Goal: Communication & Community: Answer question/provide support

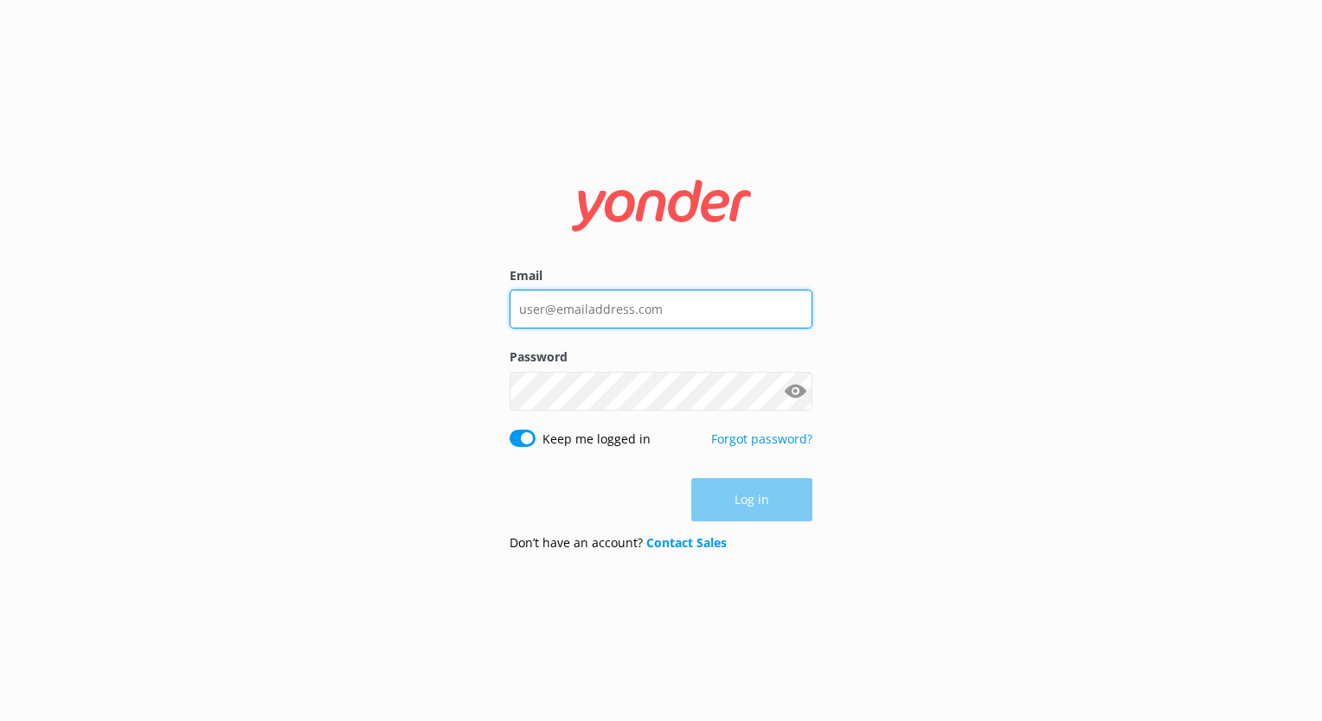
type input "[EMAIL_ADDRESS][DOMAIN_NAME]"
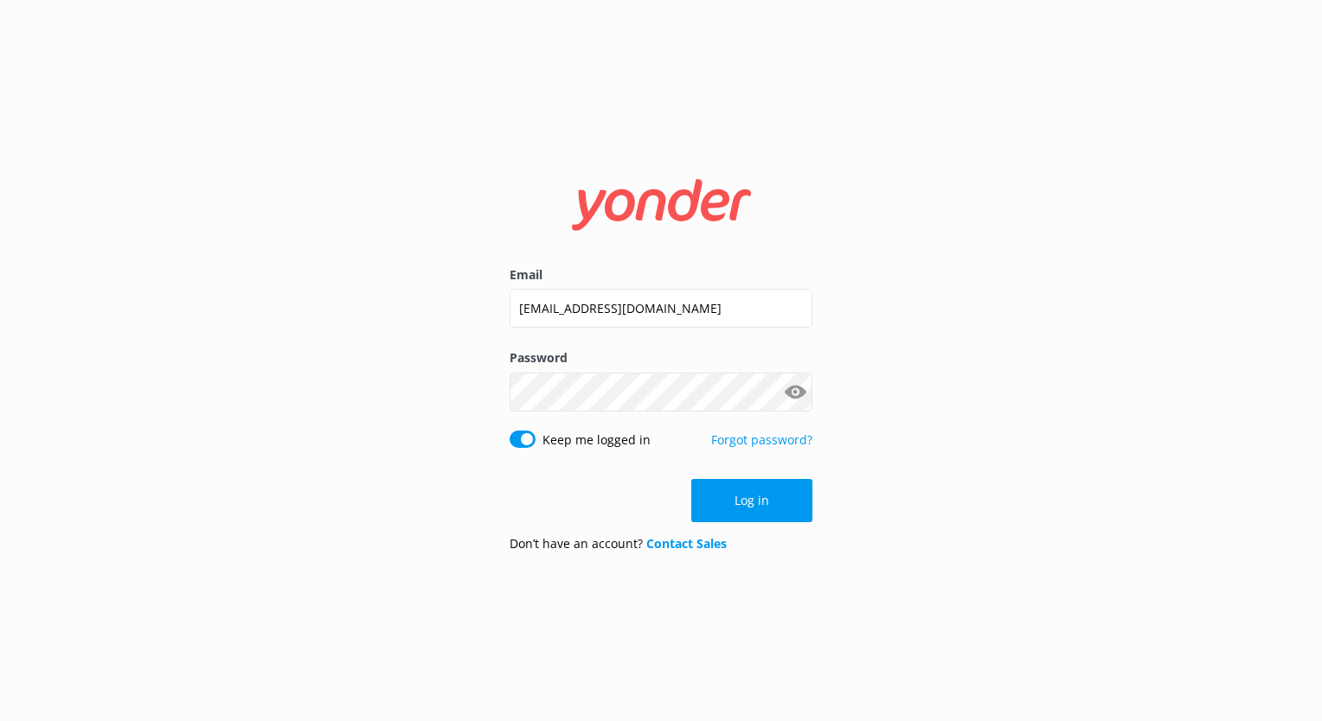
click at [758, 503] on div "Log in" at bounding box center [660, 500] width 303 height 43
click at [731, 497] on button "Log in" at bounding box center [751, 500] width 121 height 43
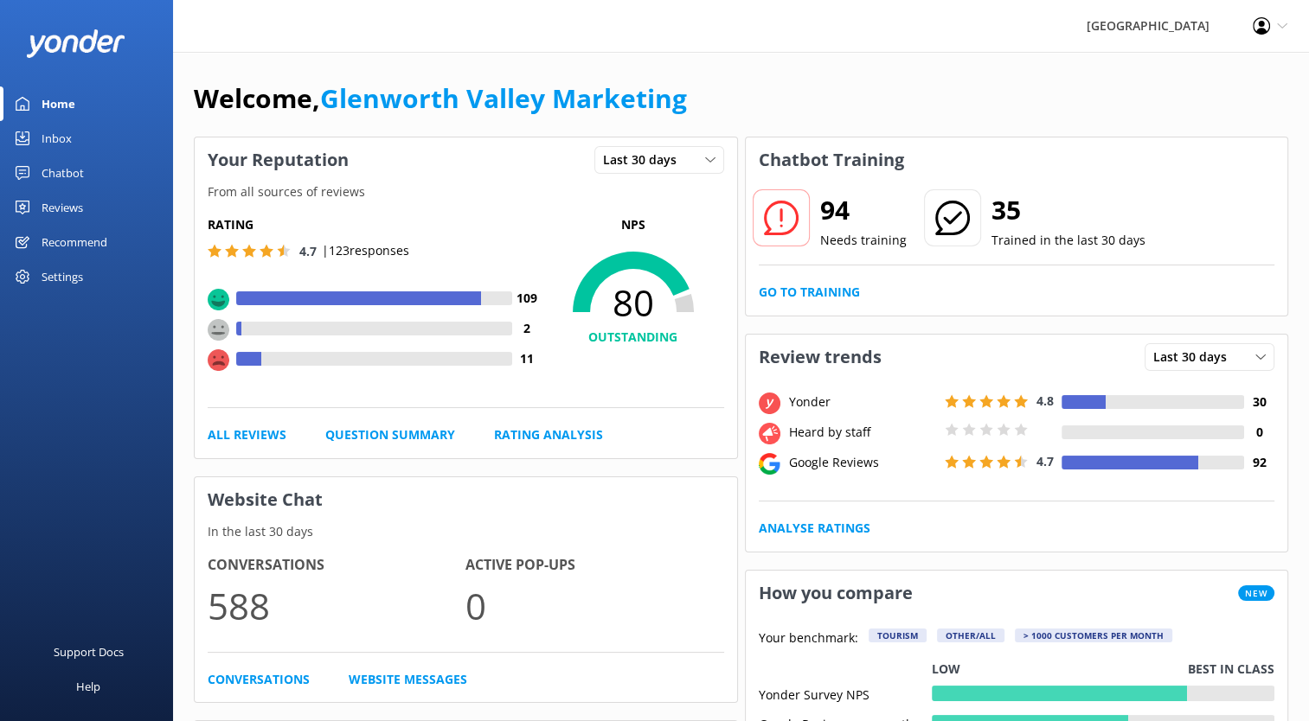
click at [61, 175] on div "Chatbot" at bounding box center [63, 173] width 42 height 35
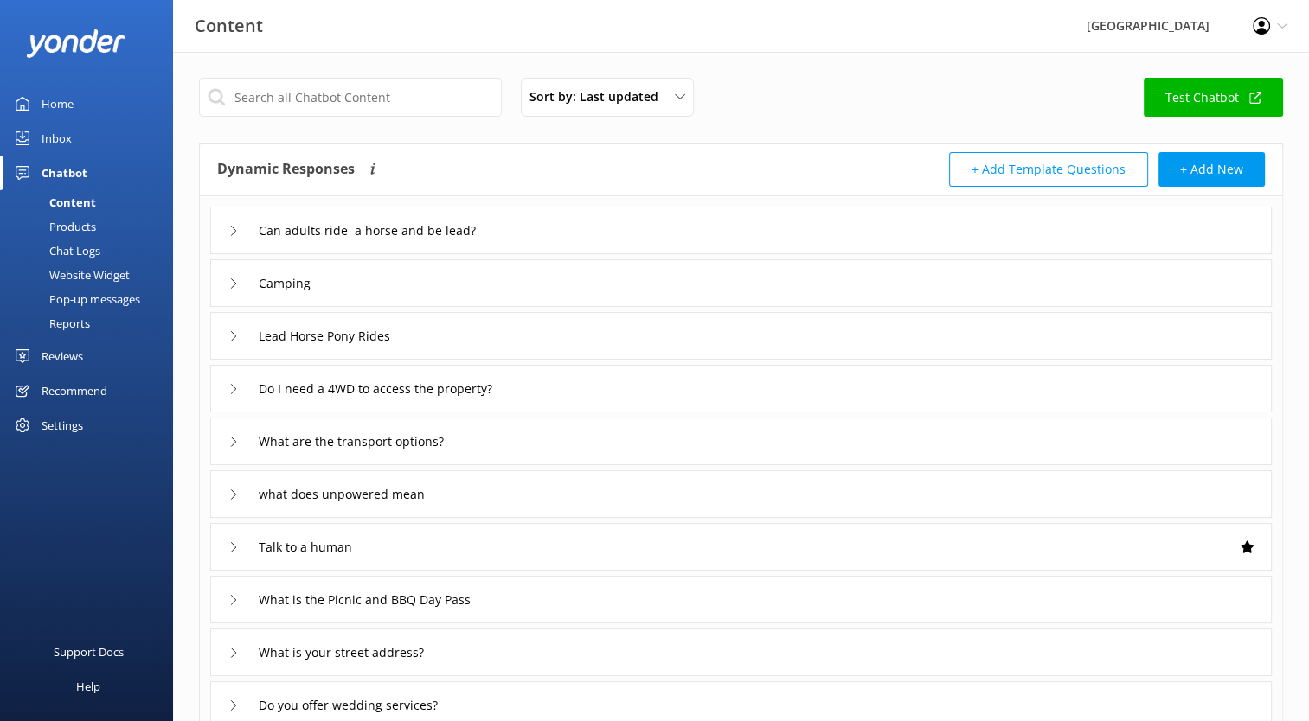
click at [336, 77] on div "Sort by: Last updated Title (A-Z) Last updated Test Chatbot Dynamic Responses T…" at bounding box center [741, 504] width 1136 height 905
click at [310, 92] on input "text" at bounding box center [350, 97] width 303 height 39
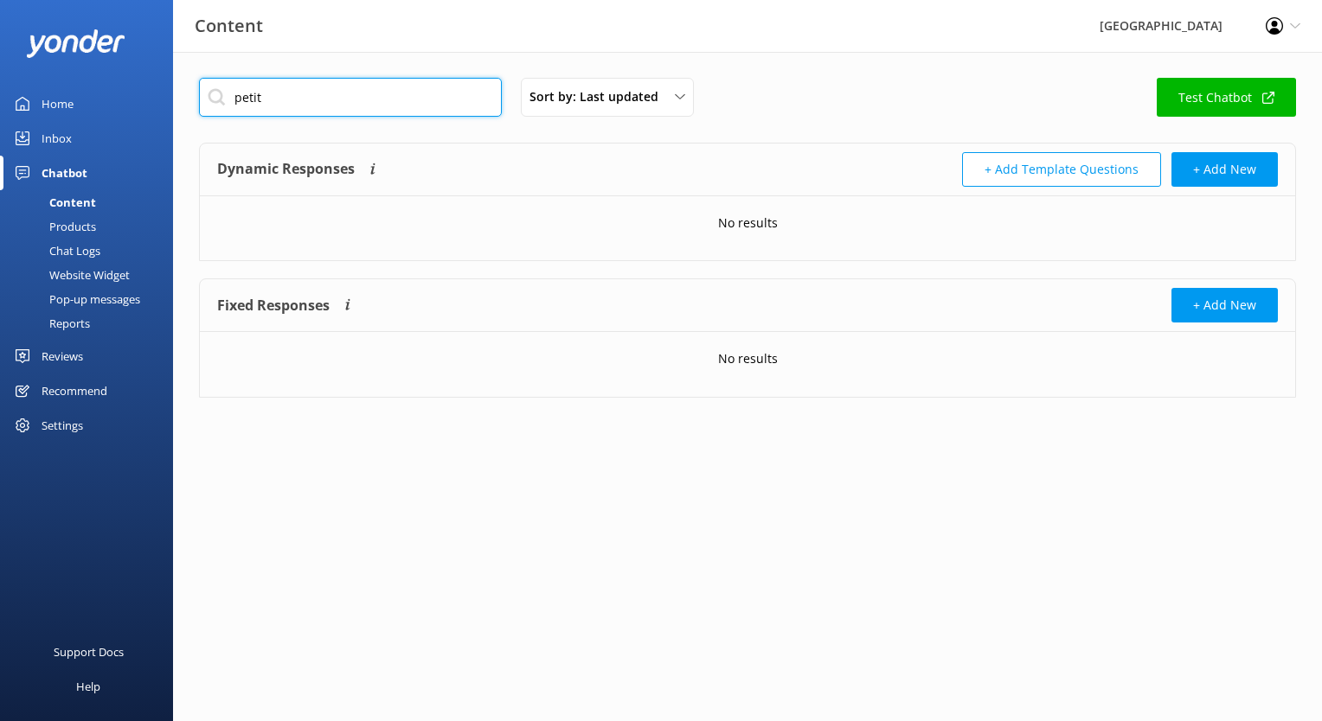
drag, startPoint x: 317, startPoint y: 104, endPoint x: 202, endPoint y: 93, distance: 116.5
click at [202, 93] on input "petit" at bounding box center [350, 97] width 303 height 39
type input "g"
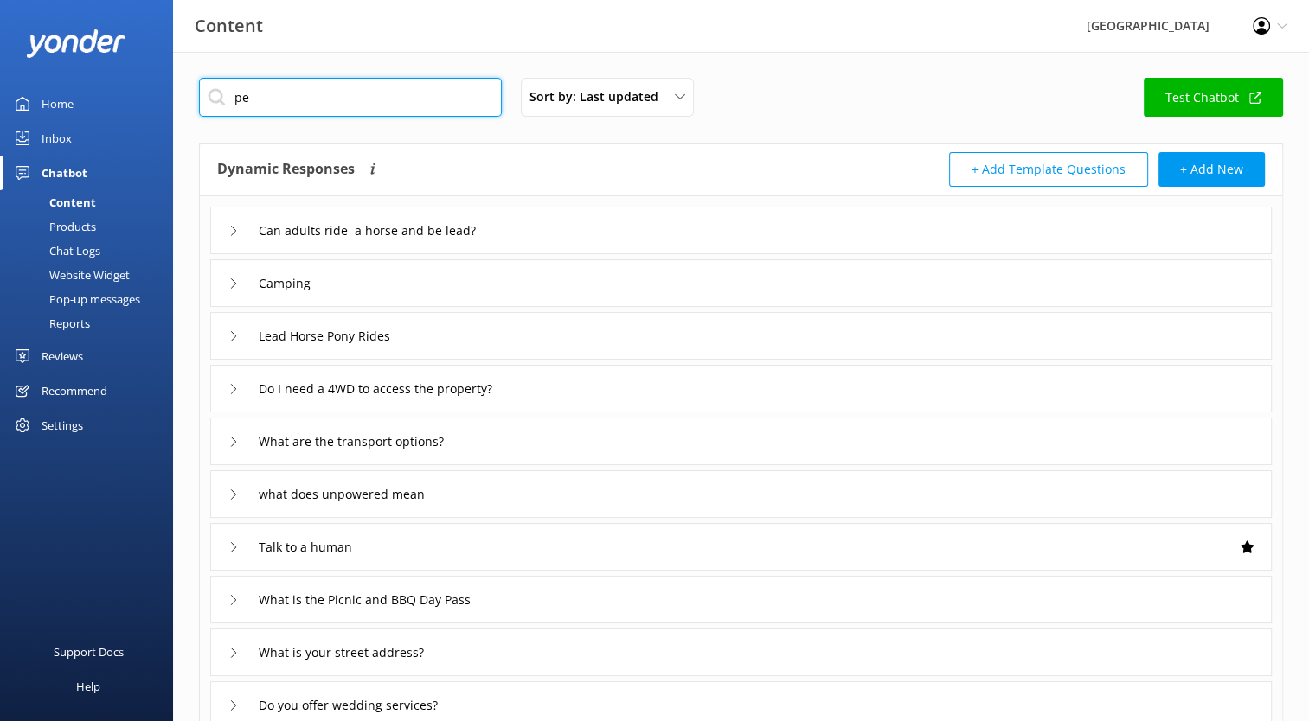
type input "p"
type input "glamping"
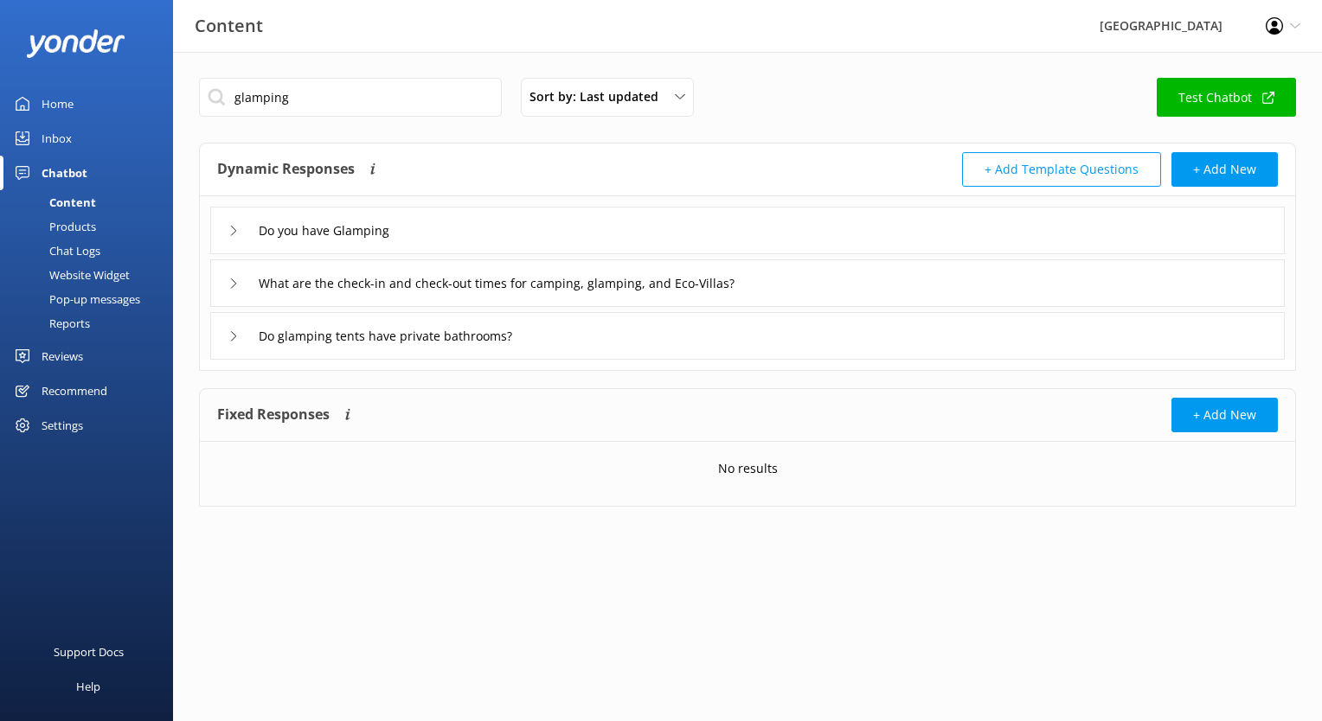
click at [234, 230] on use at bounding box center [233, 231] width 5 height 10
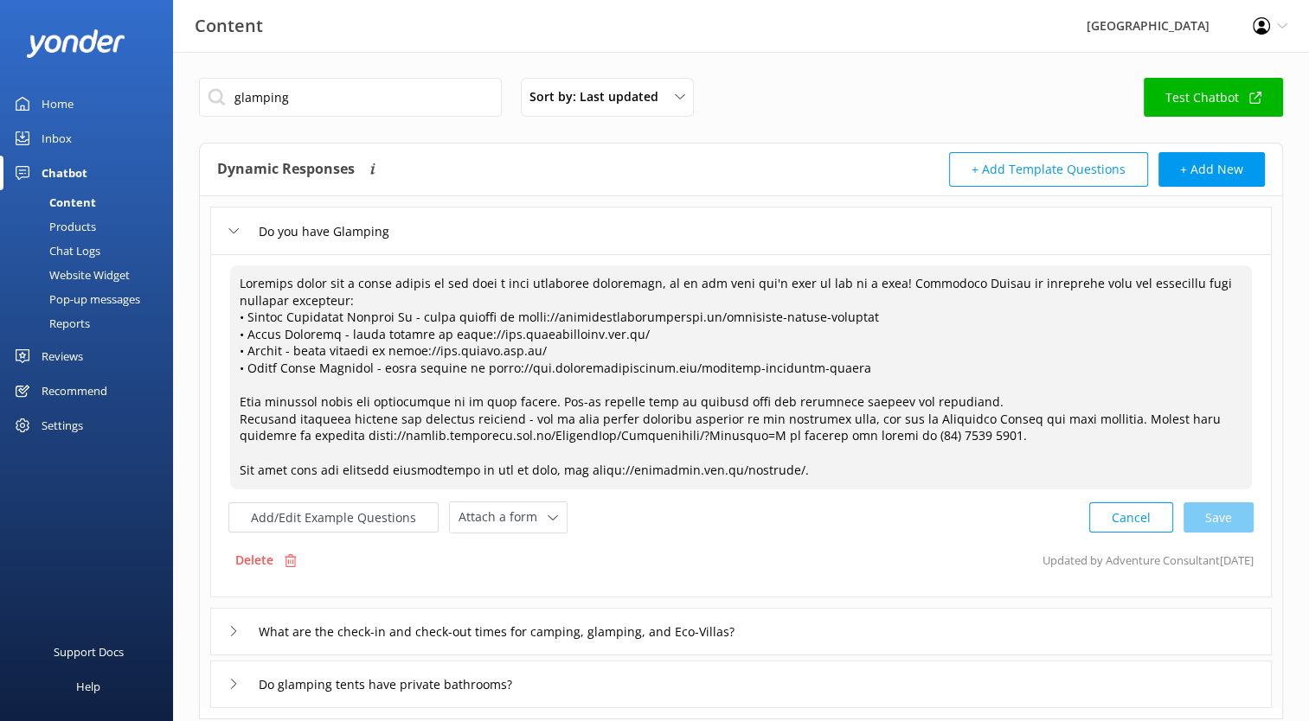
drag, startPoint x: 861, startPoint y: 374, endPoint x: 232, endPoint y: 369, distance: 628.9
click at [232, 369] on textarea at bounding box center [741, 378] width 1022 height 224
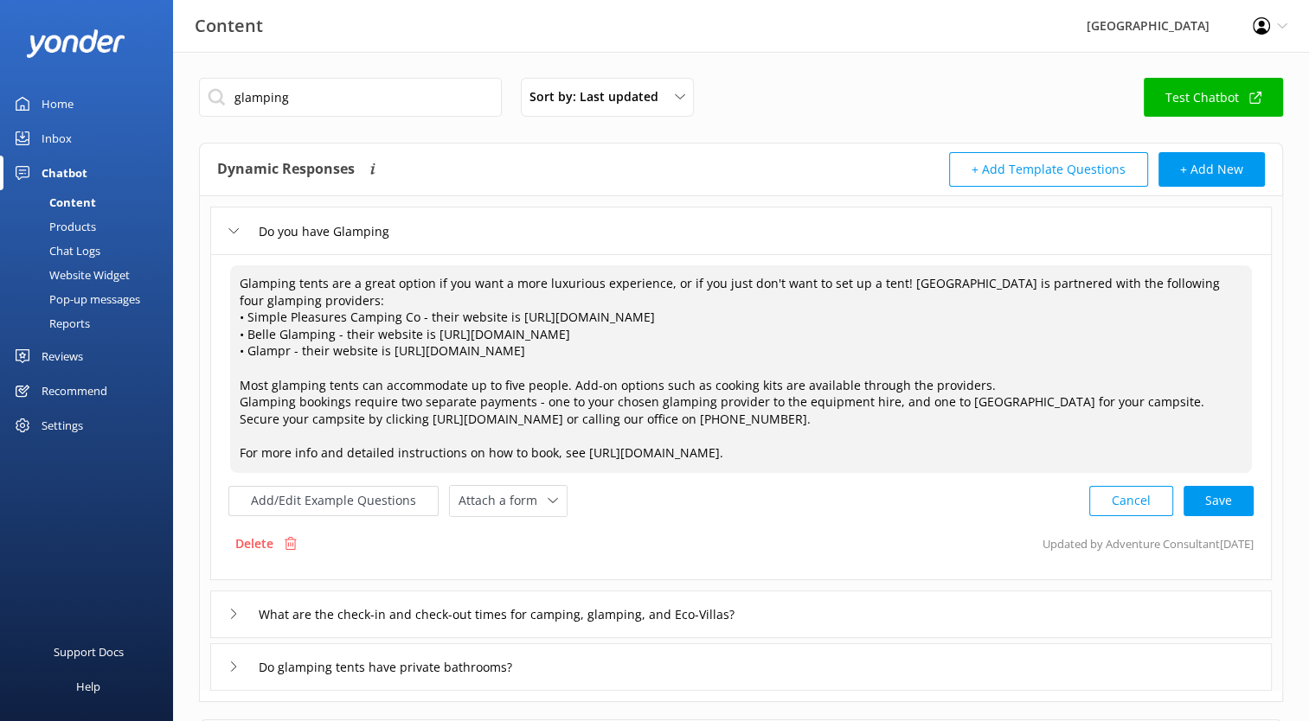
click at [856, 457] on textarea "Glamping tents are a great option if you want a more luxurious experience, or i…" at bounding box center [741, 370] width 1022 height 208
click at [1233, 494] on div "Cancel Loading.." at bounding box center [1171, 500] width 163 height 32
type textarea "Glamping tents are a great option if you want a more luxurious experience, or i…"
click at [1155, 497] on button "Cancel" at bounding box center [1131, 499] width 84 height 30
